Goal: Find specific page/section: Find specific page/section

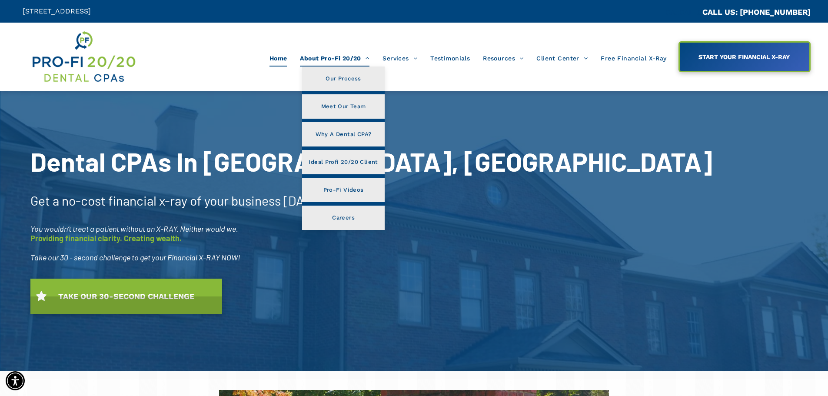
click at [335, 57] on span "About Pro-Fi 20/20" at bounding box center [335, 58] width 70 height 17
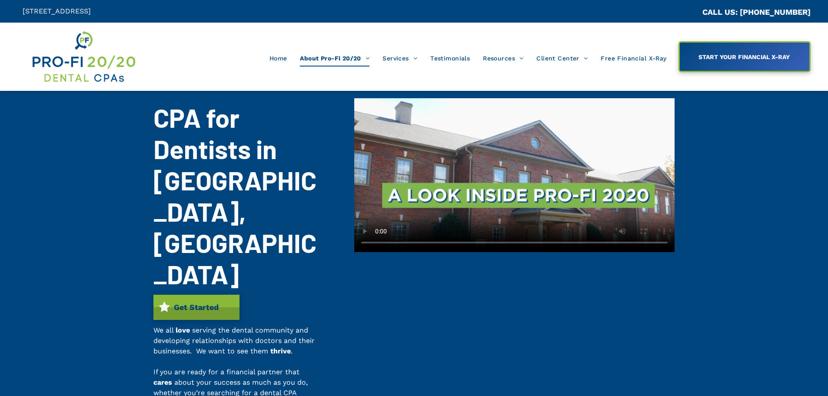
click at [337, 101] on span "Meet Our Team" at bounding box center [343, 102] width 45 height 11
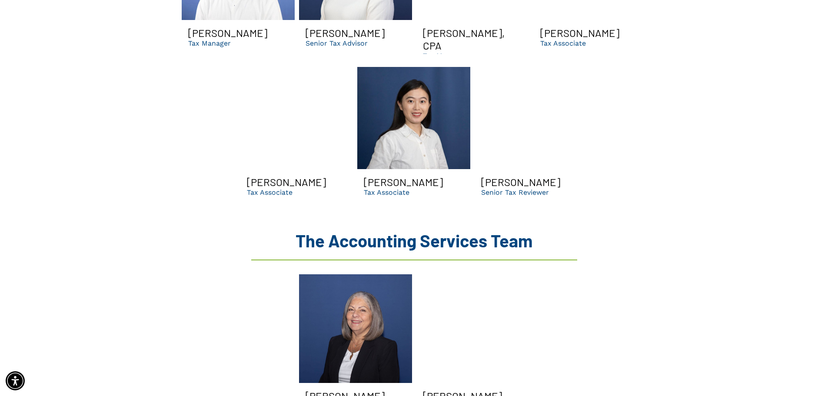
scroll to position [1304, 0]
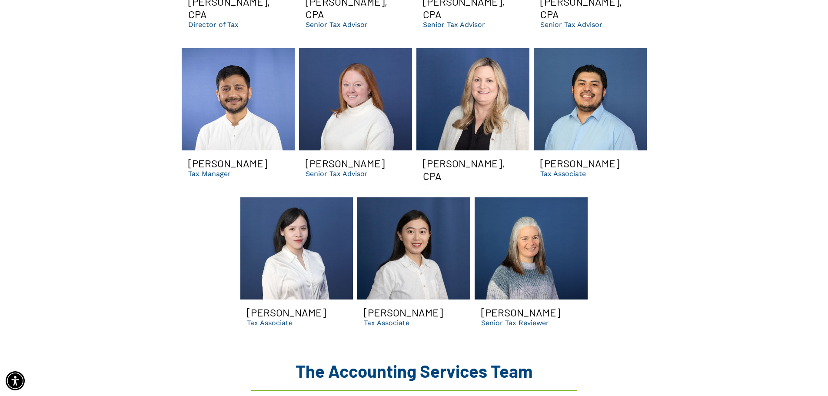
click at [442, 182] on p "Tax Manager" at bounding box center [444, 186] width 43 height 8
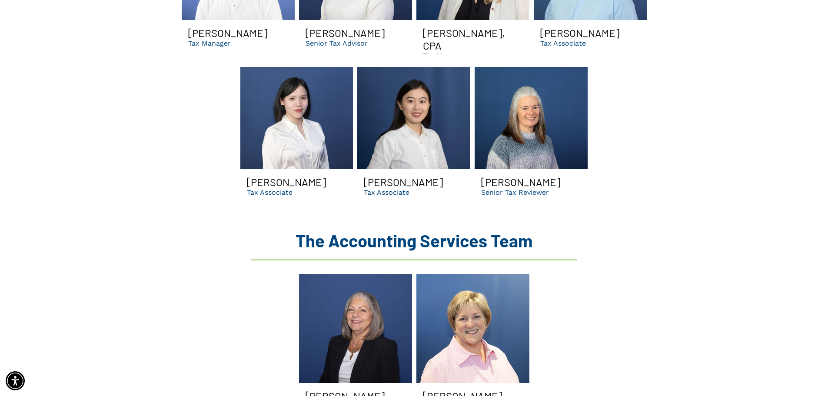
scroll to position [1174, 0]
